Goal: Use online tool/utility: Utilize a website feature to perform a specific function

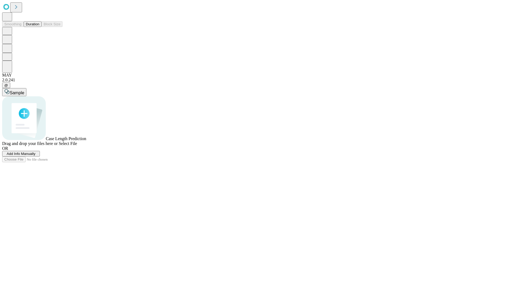
click at [39, 27] on button "Duration" at bounding box center [33, 24] width 18 height 6
click at [36, 156] on span "Add Info Manually" at bounding box center [21, 154] width 29 height 4
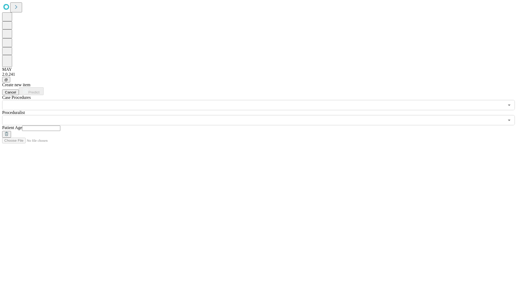
click at [60, 125] on input "text" at bounding box center [41, 127] width 38 height 5
type input "*"
click at [262, 115] on input "text" at bounding box center [253, 120] width 502 height 10
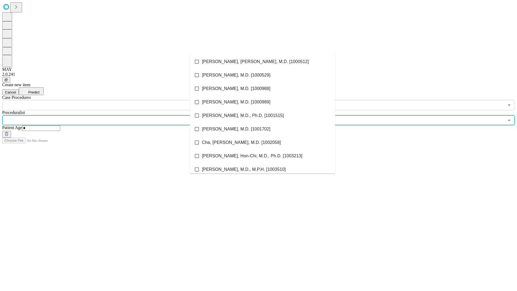
click at [262, 62] on li "[PERSON_NAME], [PERSON_NAME], M.D. [1000512]" at bounding box center [262, 61] width 145 height 13
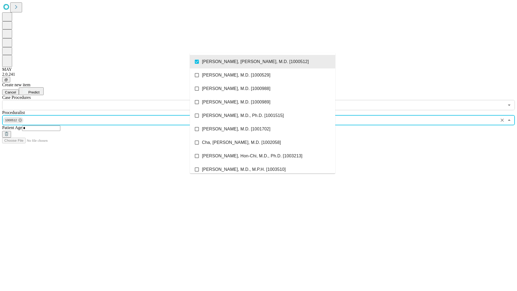
click at [113, 100] on input "text" at bounding box center [253, 105] width 502 height 10
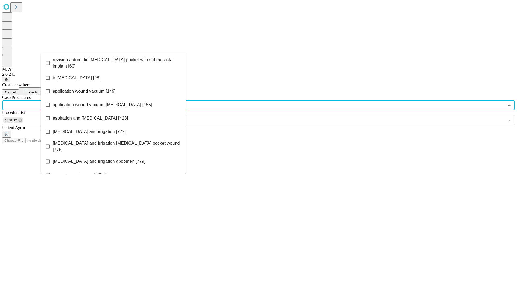
click at [113, 62] on span "revision automatic [MEDICAL_DATA] pocket with submuscular implant [60]" at bounding box center [117, 63] width 129 height 13
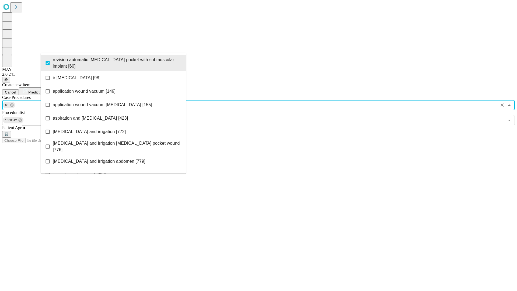
click at [39, 90] on span "Predict" at bounding box center [33, 92] width 11 height 4
